Goal: Find specific page/section: Find specific page/section

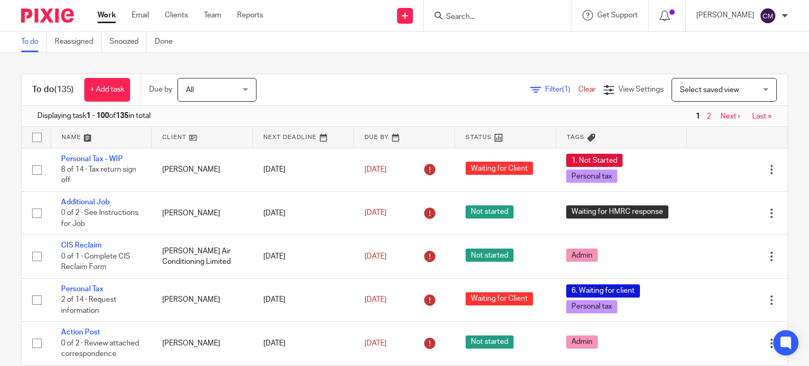
click at [517, 11] on form at bounding box center [501, 15] width 112 height 13
click at [516, 12] on form at bounding box center [501, 15] width 112 height 13
click at [503, 15] on input "Search" at bounding box center [492, 17] width 95 height 9
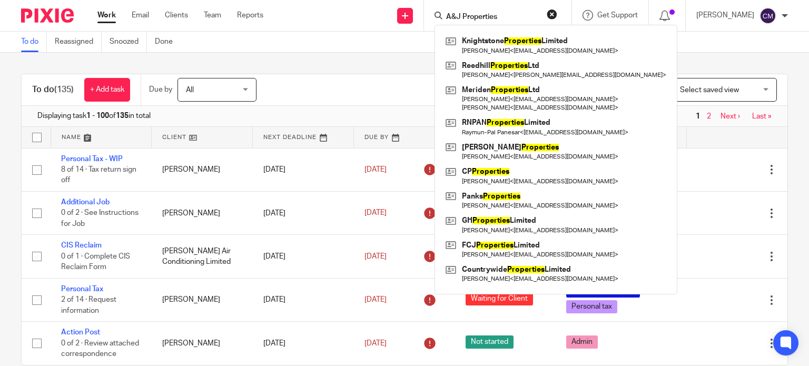
click at [467, 13] on input "A&J Properties" at bounding box center [492, 17] width 95 height 9
click at [506, 15] on input "J Properties" at bounding box center [492, 17] width 95 height 9
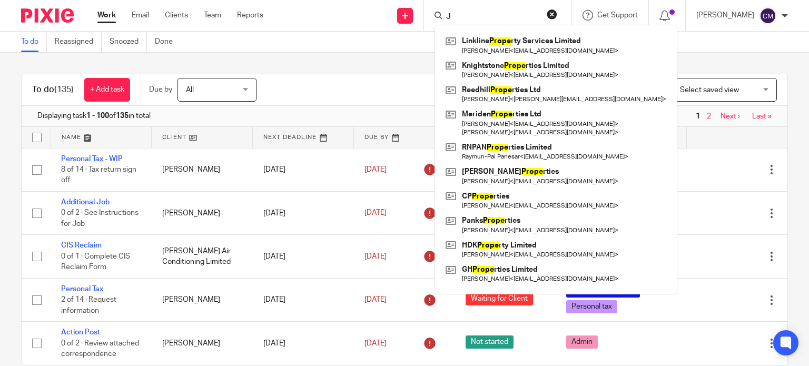
type input "J"
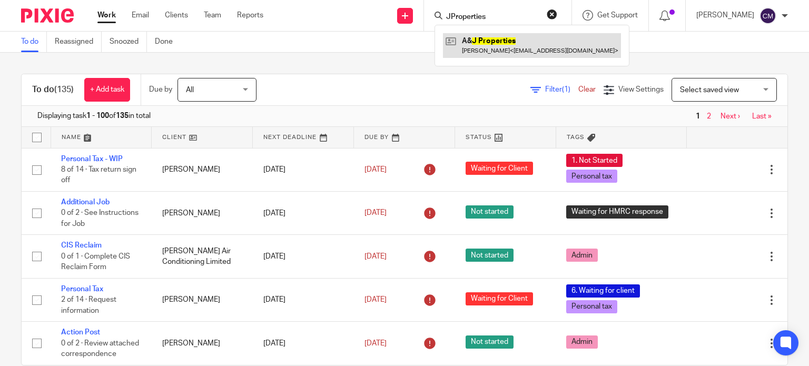
type input "JProperties"
click at [512, 41] on link at bounding box center [532, 45] width 178 height 24
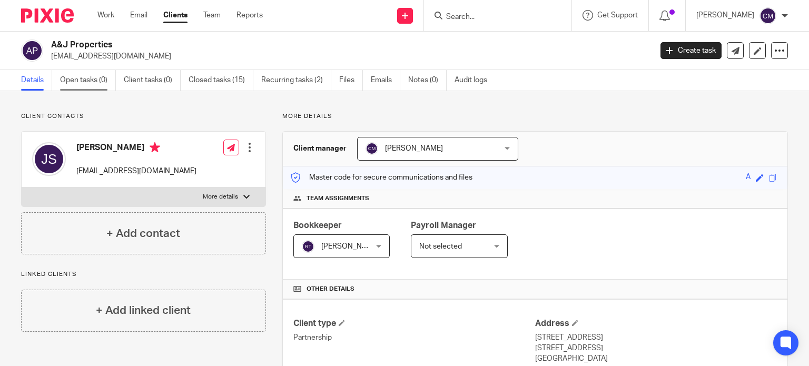
click at [93, 86] on link "Open tasks (0)" at bounding box center [88, 80] width 56 height 21
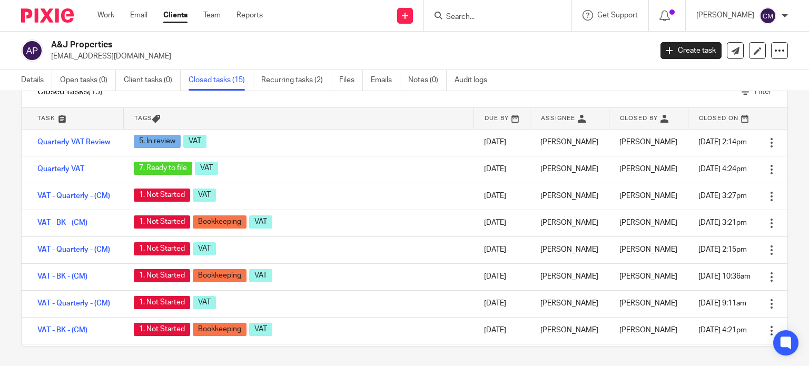
scroll to position [37, 0]
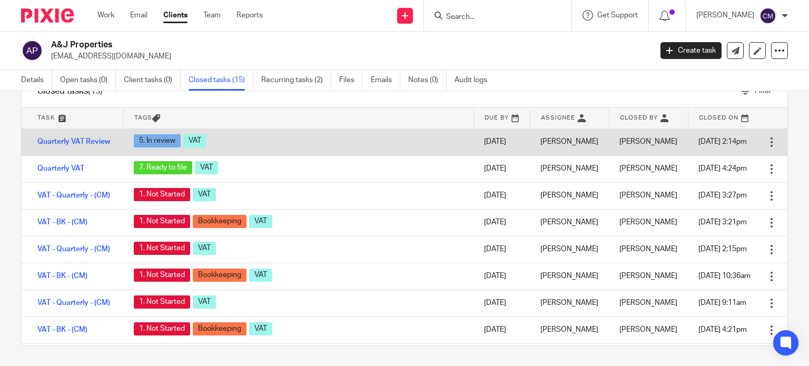
click at [207, 150] on div "5. In review VAT" at bounding box center [298, 142] width 329 height 16
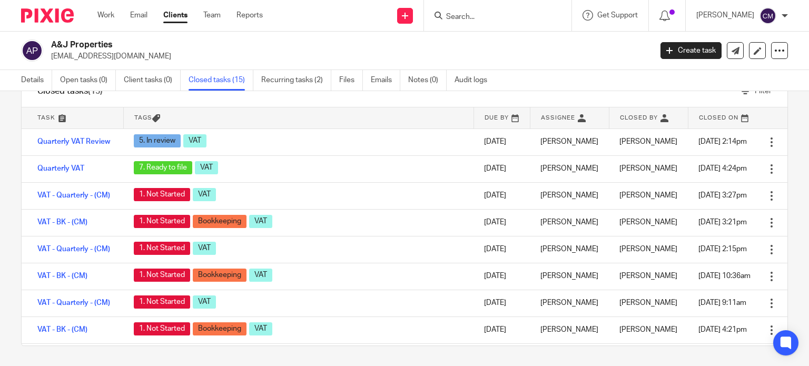
click at [38, 21] on img at bounding box center [47, 15] width 53 height 14
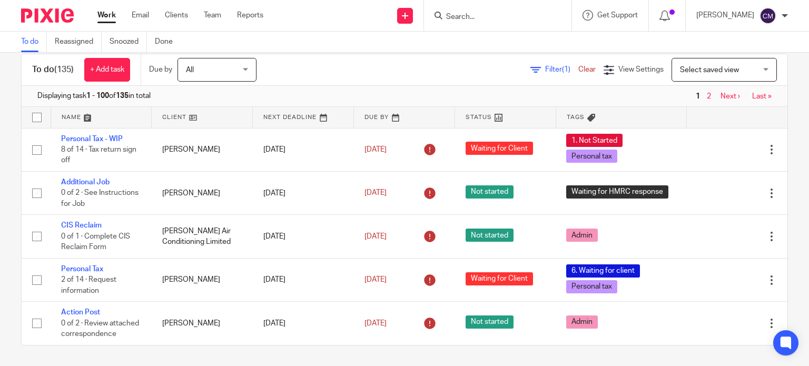
click at [480, 15] on input "Search" at bounding box center [492, 17] width 95 height 9
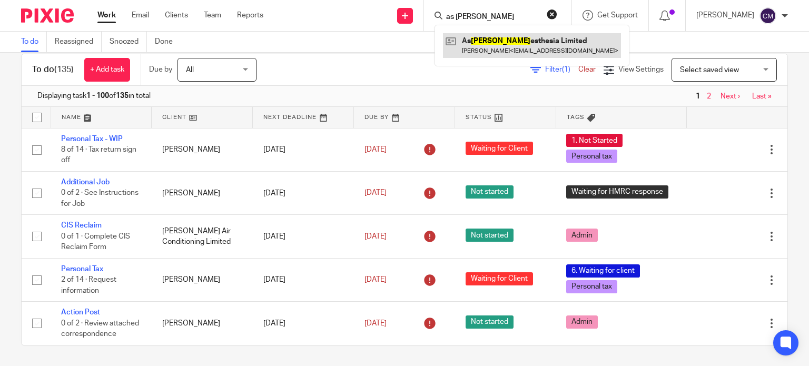
type input "as ana"
click at [522, 39] on link at bounding box center [532, 45] width 178 height 24
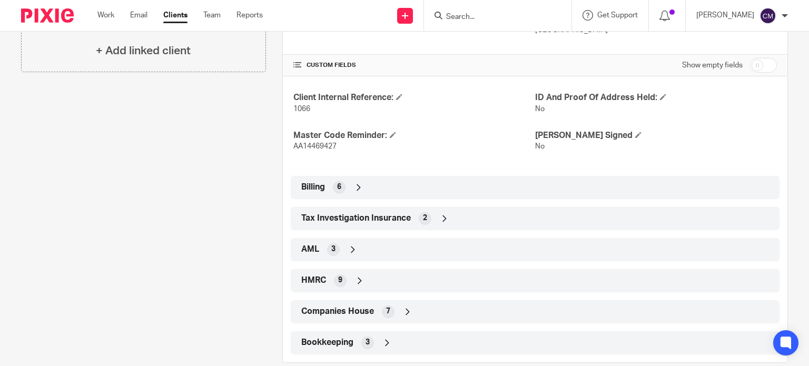
scroll to position [345, 0]
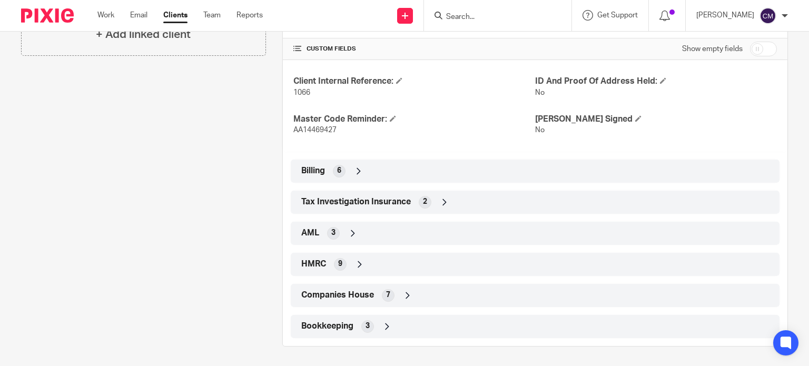
click at [331, 290] on span "Companies House" at bounding box center [337, 295] width 73 height 11
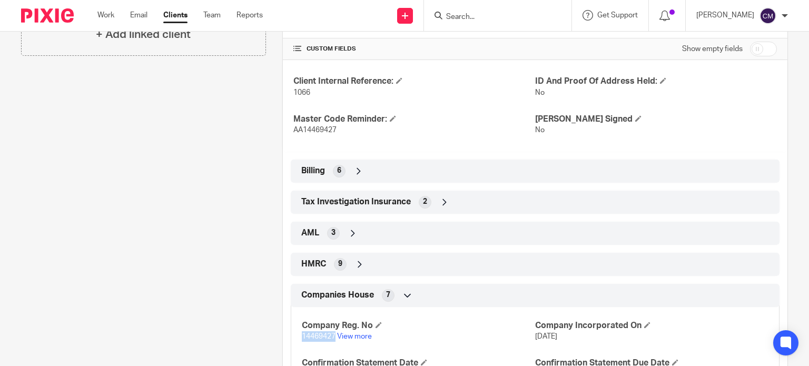
drag, startPoint x: 299, startPoint y: 337, endPoint x: 333, endPoint y: 339, distance: 33.8
click at [333, 339] on p "14469427 View more" at bounding box center [418, 336] width 233 height 11
copy span "14469427"
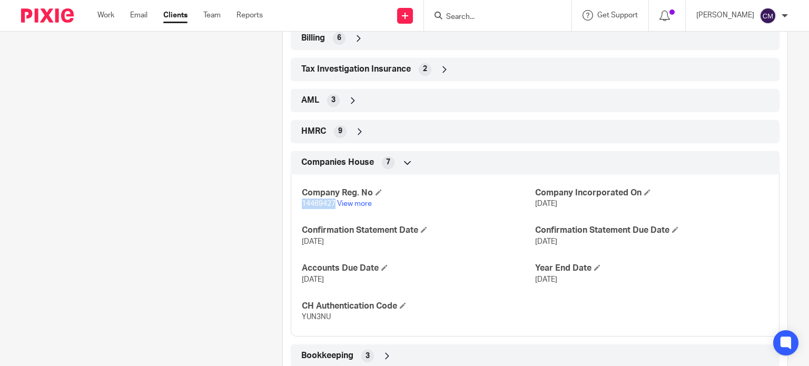
scroll to position [480, 0]
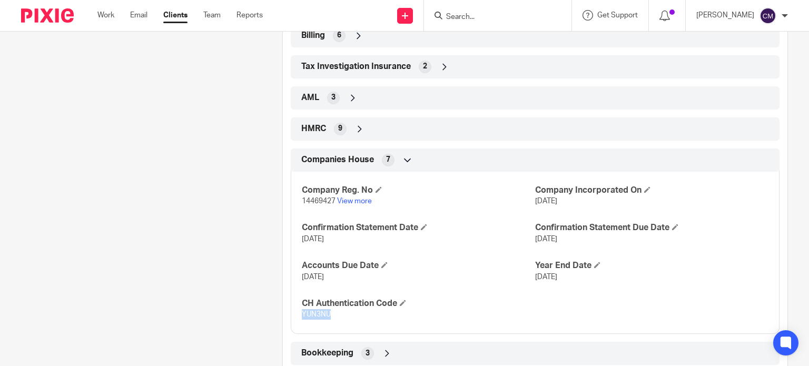
drag, startPoint x: 298, startPoint y: 311, endPoint x: 329, endPoint y: 311, distance: 30.5
click at [329, 311] on div "Company Reg. No 14469427 View more Company Incorporated On 8 Nov 2022 Confirmat…" at bounding box center [535, 249] width 489 height 170
copy span "YUN3NU"
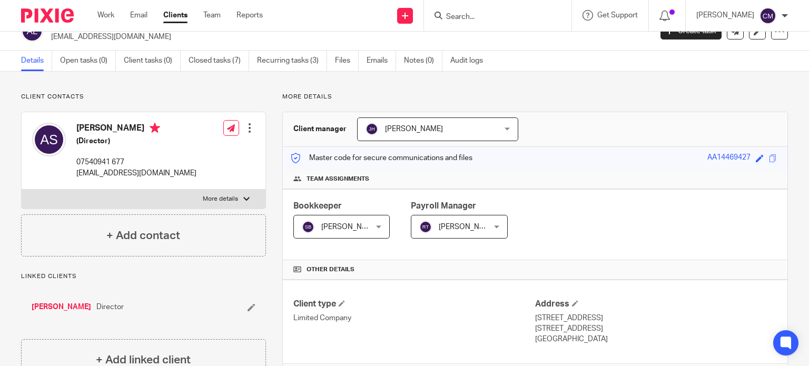
scroll to position [0, 0]
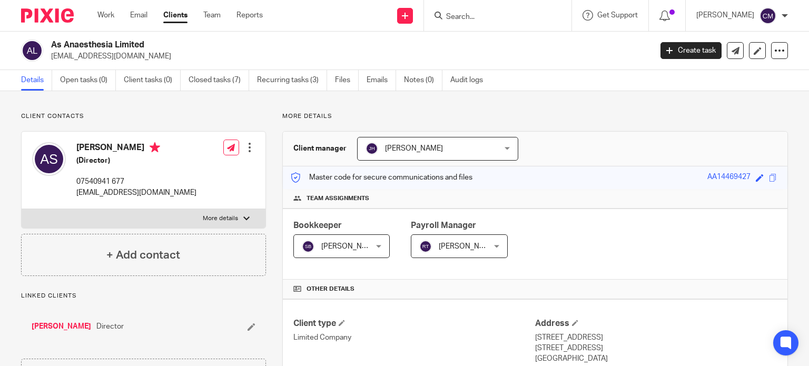
click at [471, 15] on input "Search" at bounding box center [492, 17] width 95 height 9
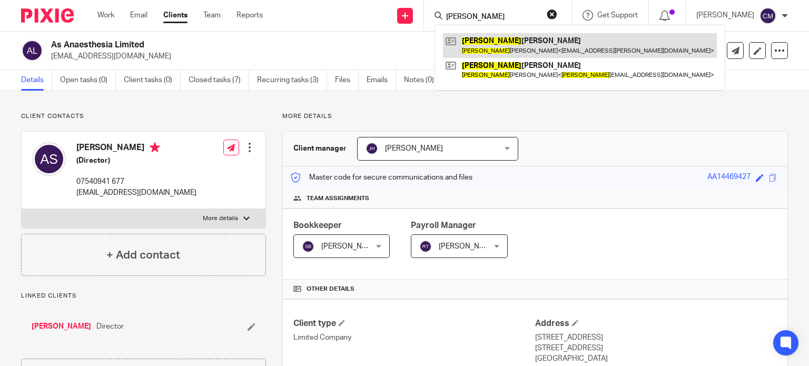
type input "natasha"
click at [507, 46] on link at bounding box center [580, 45] width 274 height 24
